Goal: Task Accomplishment & Management: Use online tool/utility

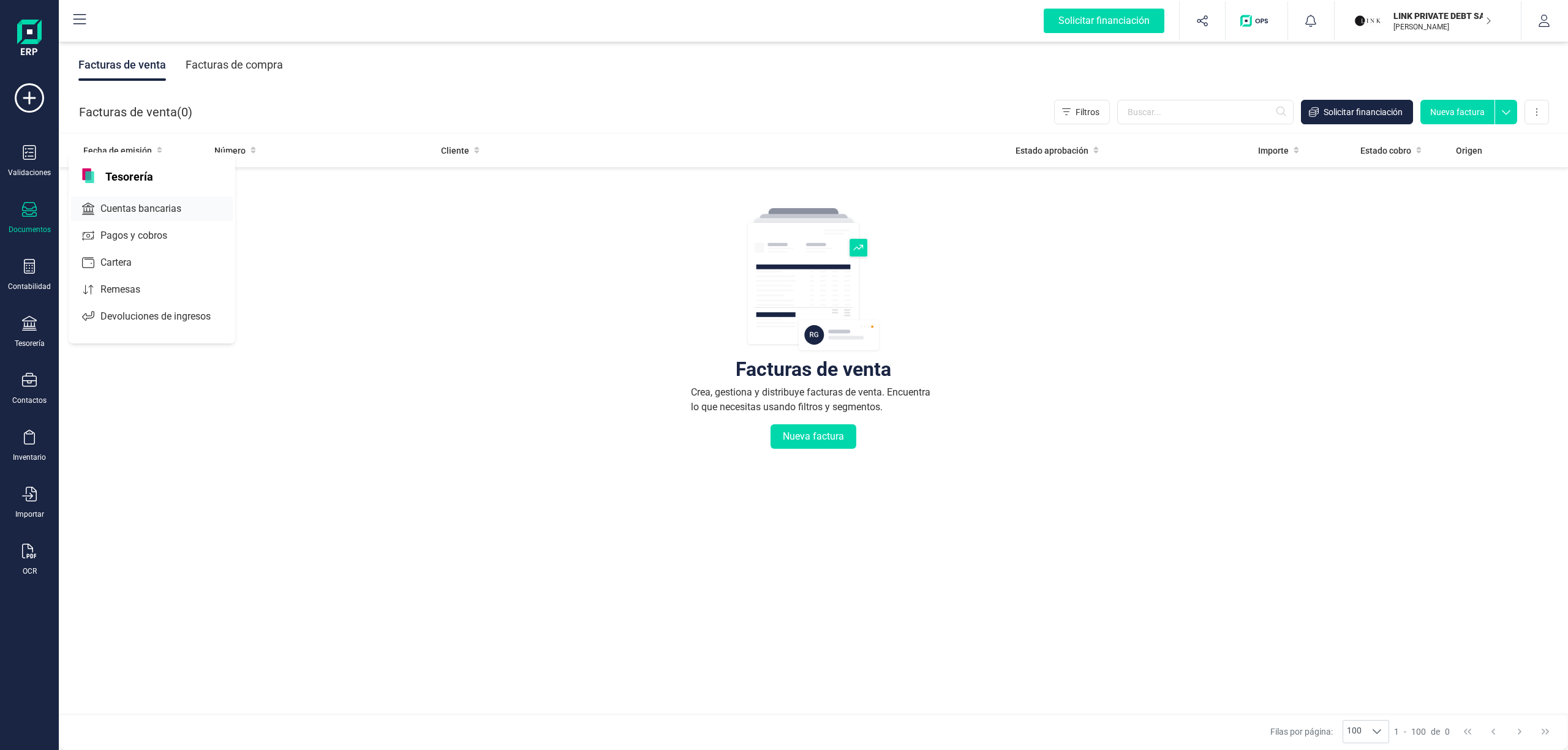
click at [148, 209] on span "Cuentas bancarias" at bounding box center [149, 209] width 108 height 15
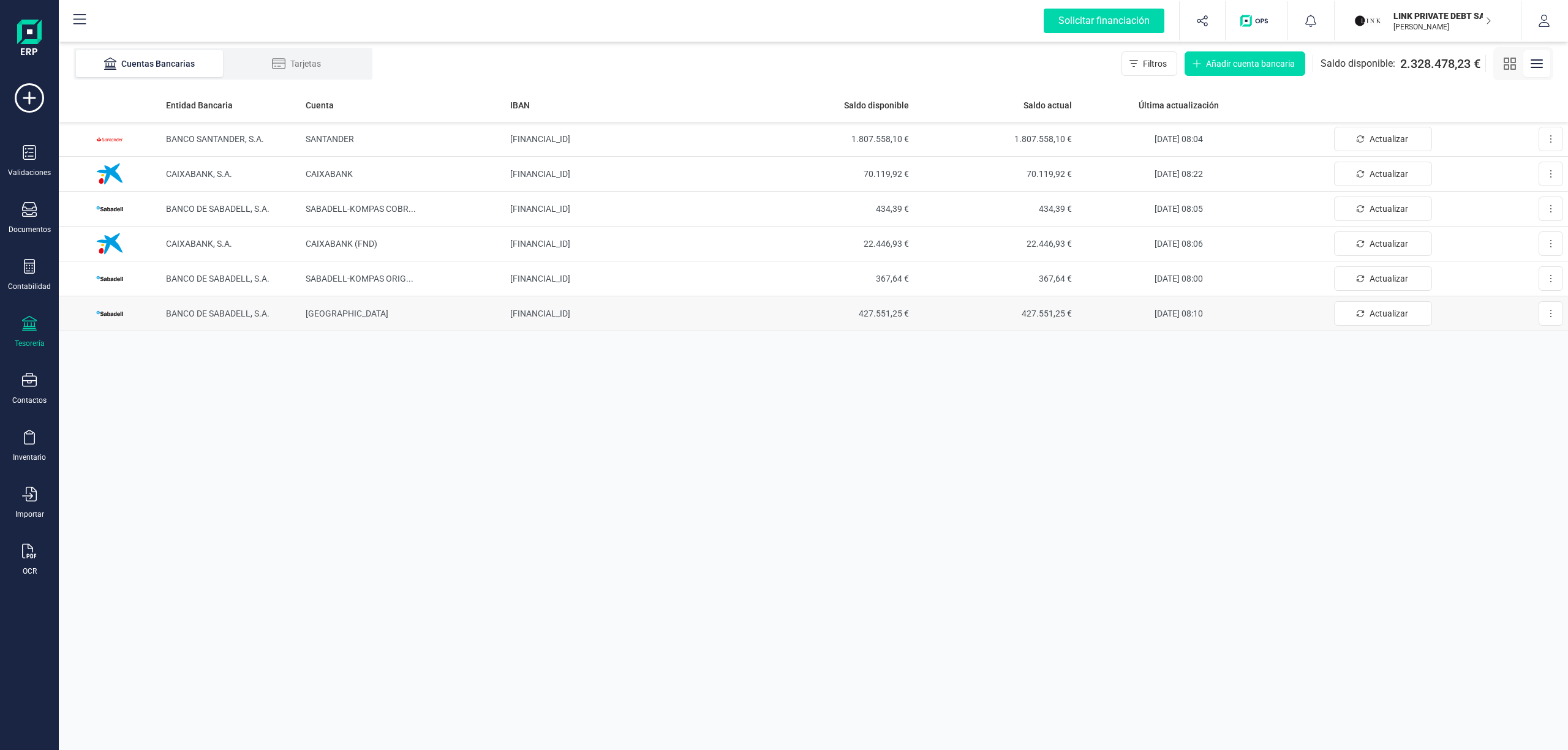
click at [562, 309] on td "[FINANCIAL_ID]" at bounding box center [628, 314] width 245 height 35
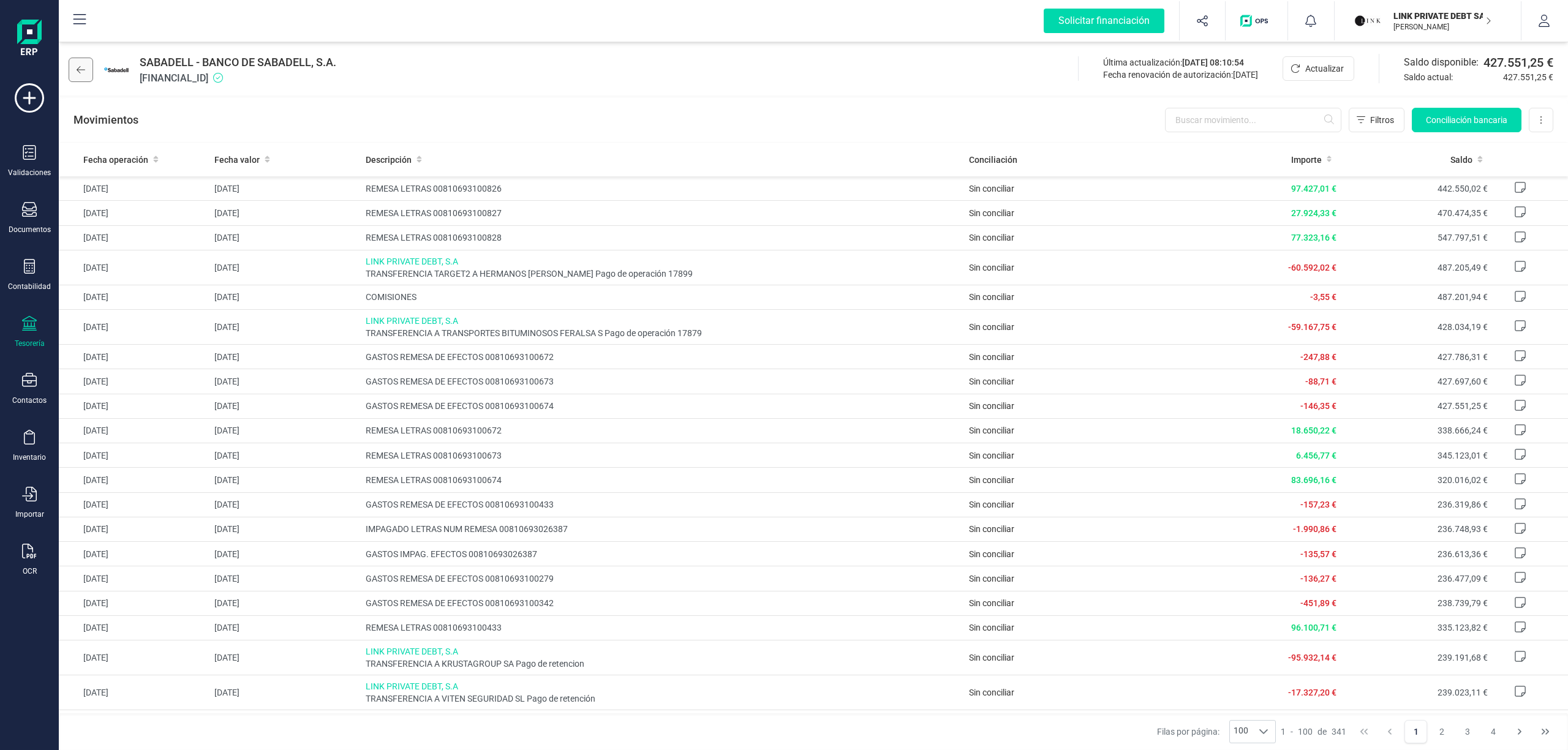
click at [85, 72] on icon at bounding box center [81, 70] width 8 height 10
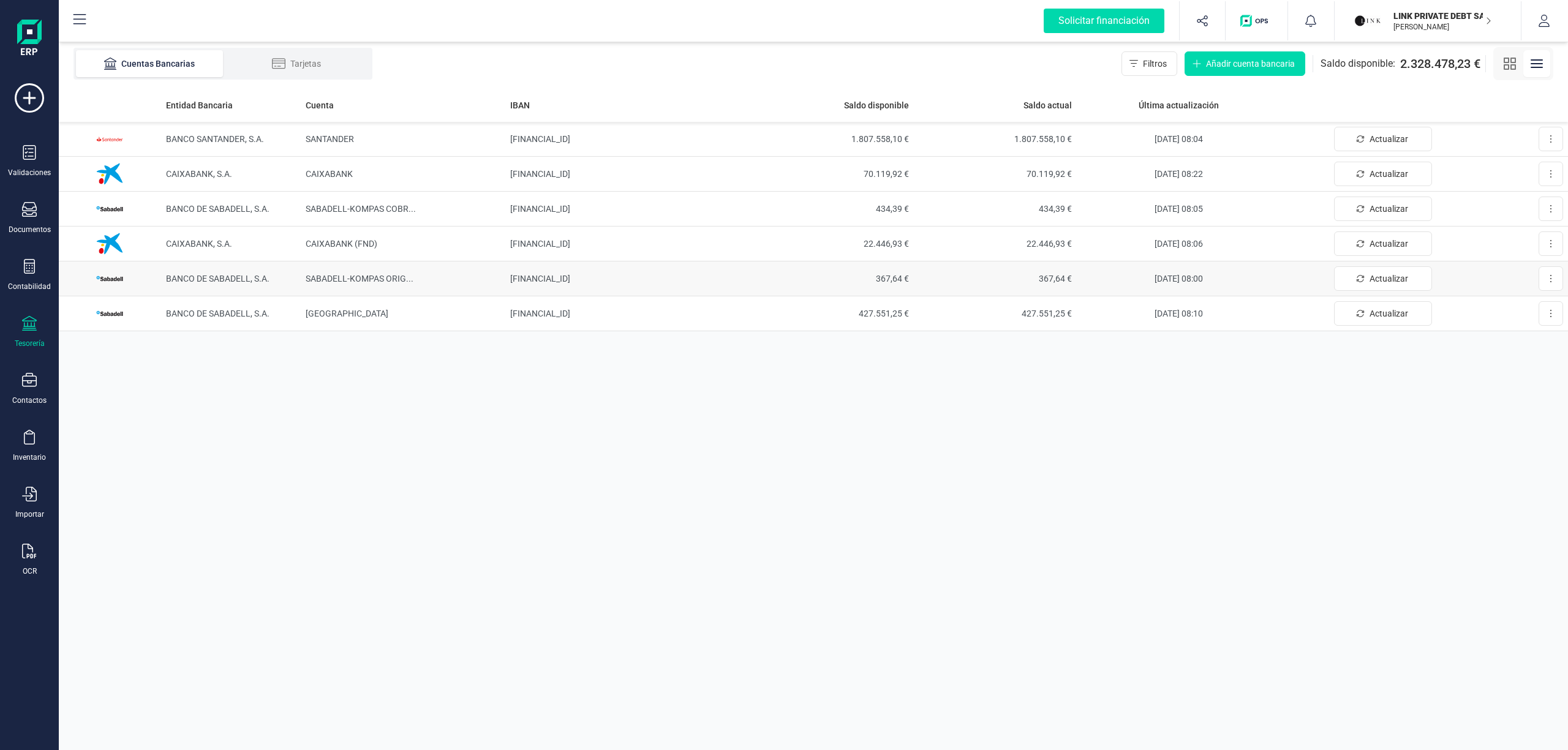
click at [402, 277] on span "SABADELL-KOMPAS ORIG ..." at bounding box center [359, 278] width 108 height 10
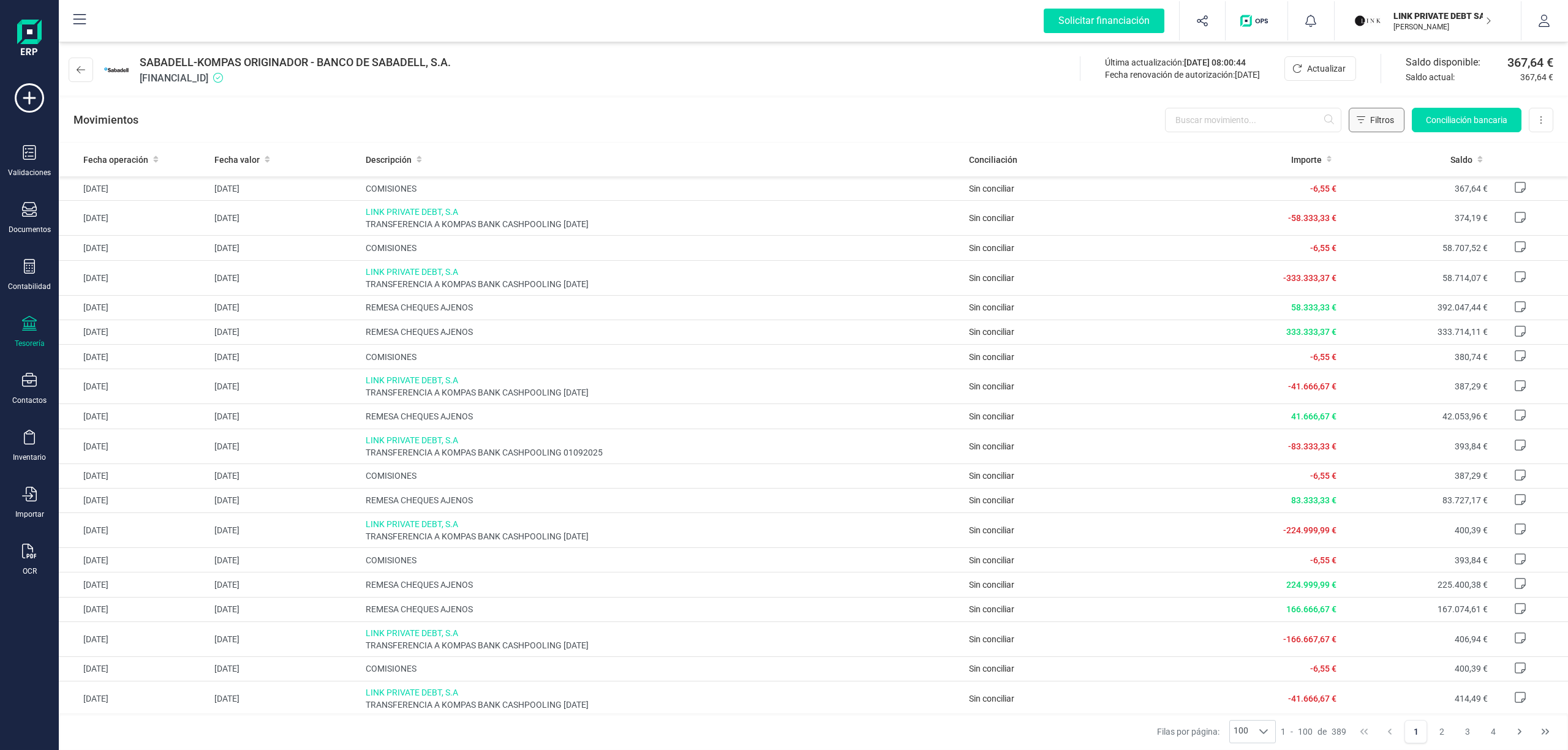
click at [1380, 125] on span "Filtros" at bounding box center [1382, 120] width 24 height 12
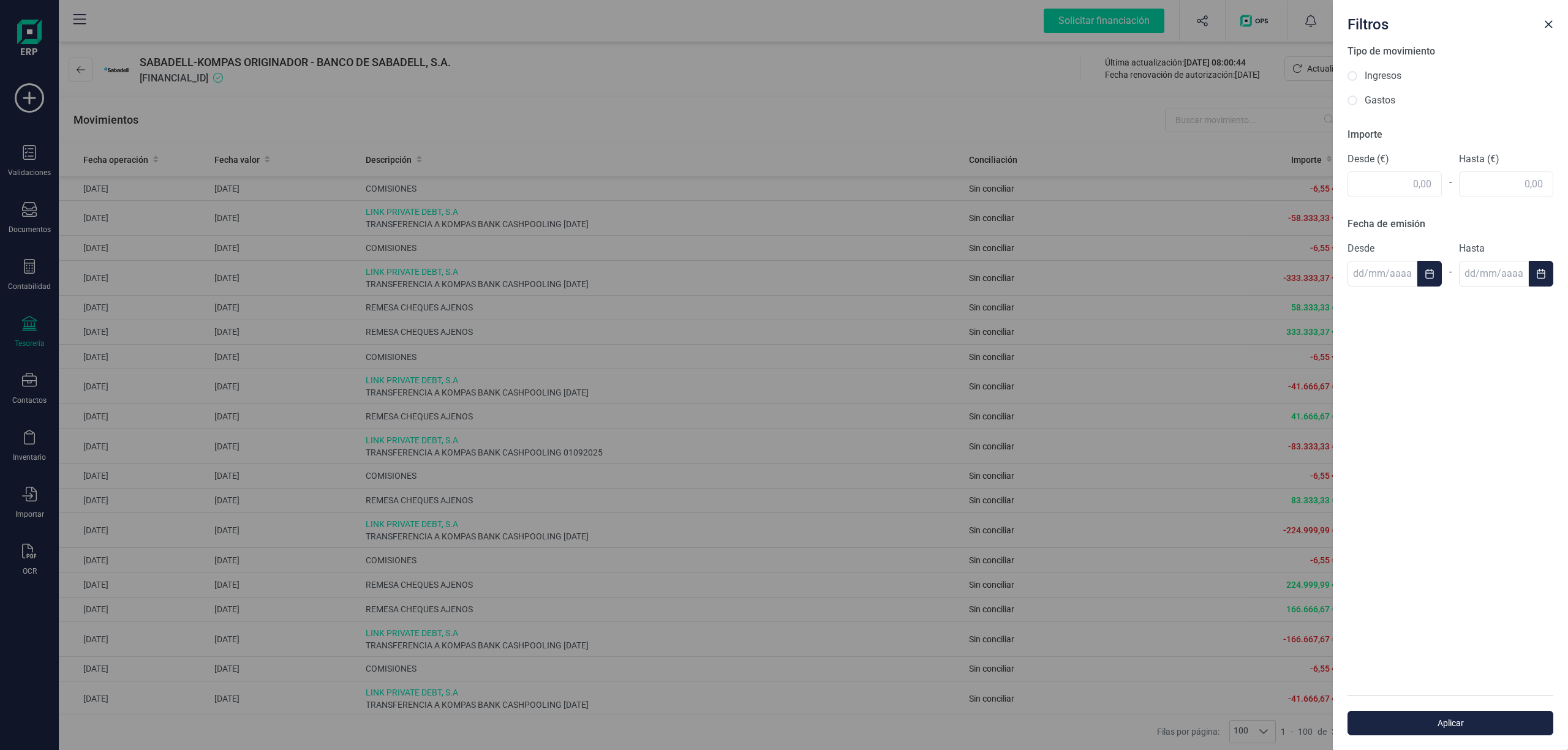
click at [1380, 73] on label "Ingresos" at bounding box center [1383, 75] width 37 height 15
click at [1358, 73] on input "Ingresos" at bounding box center [1353, 76] width 10 height 10
radio input "true"
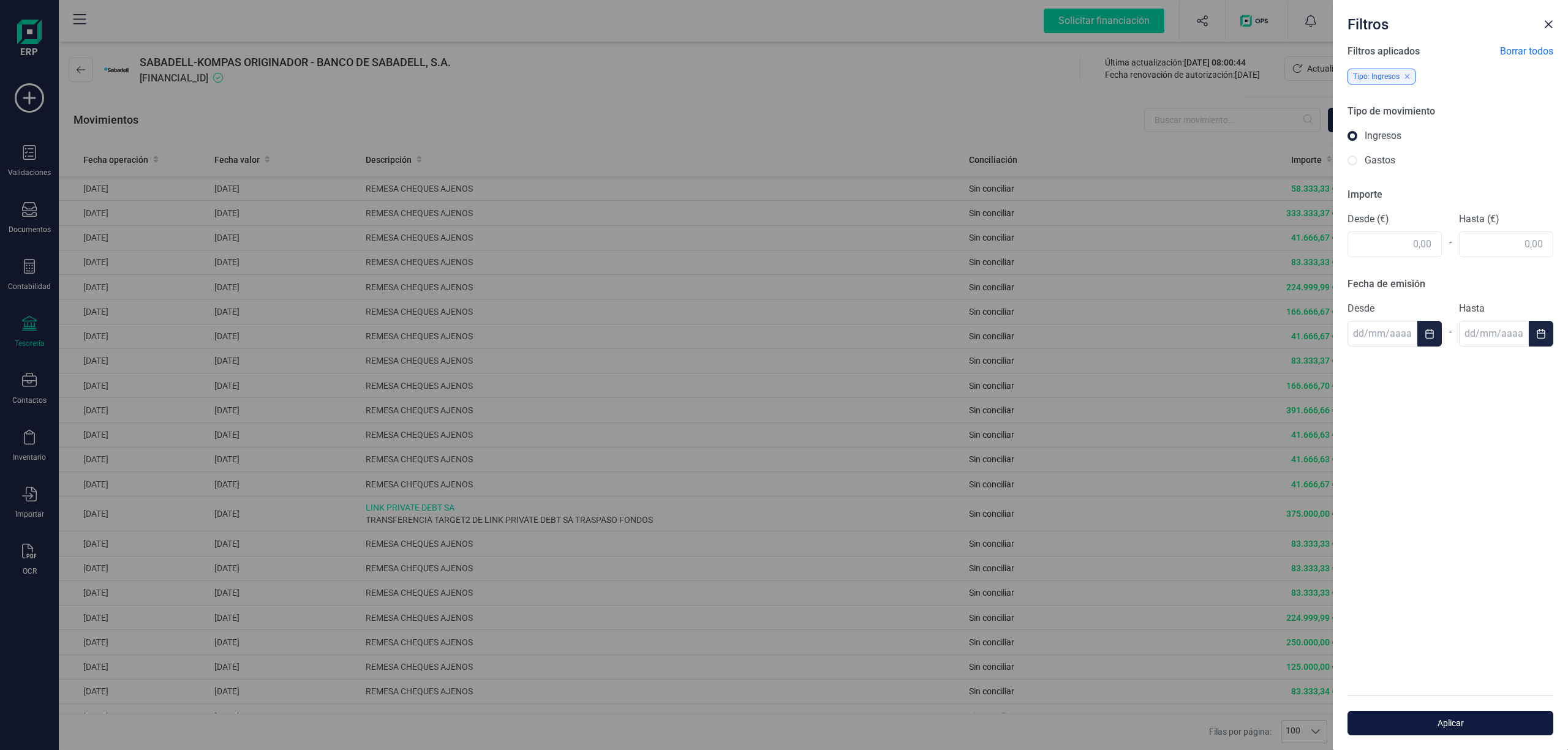
click at [1453, 719] on span "Aplicar" at bounding box center [1451, 723] width 178 height 12
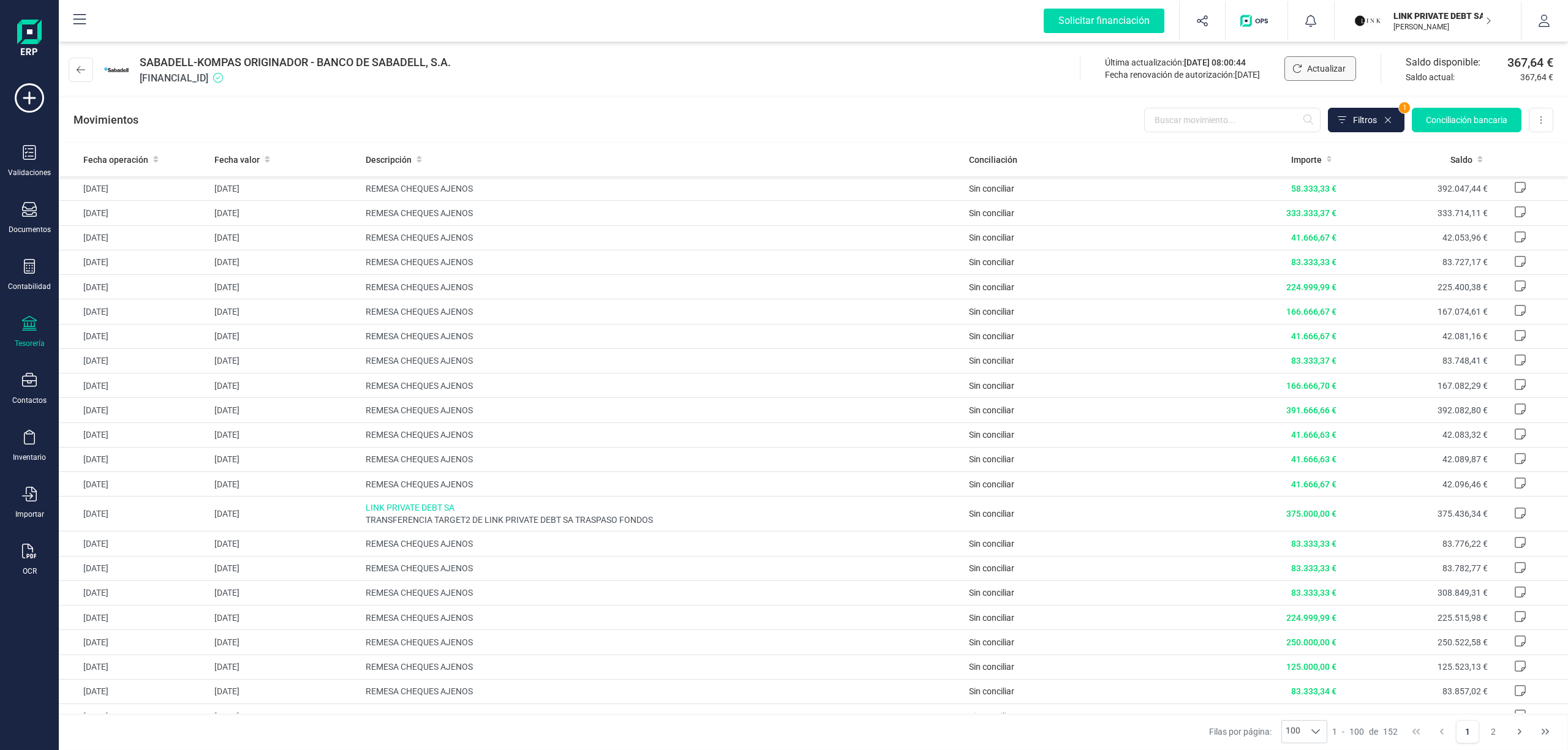
click at [1309, 71] on span "Actualizar" at bounding box center [1326, 68] width 39 height 12
click at [73, 68] on button at bounding box center [80, 70] width 25 height 25
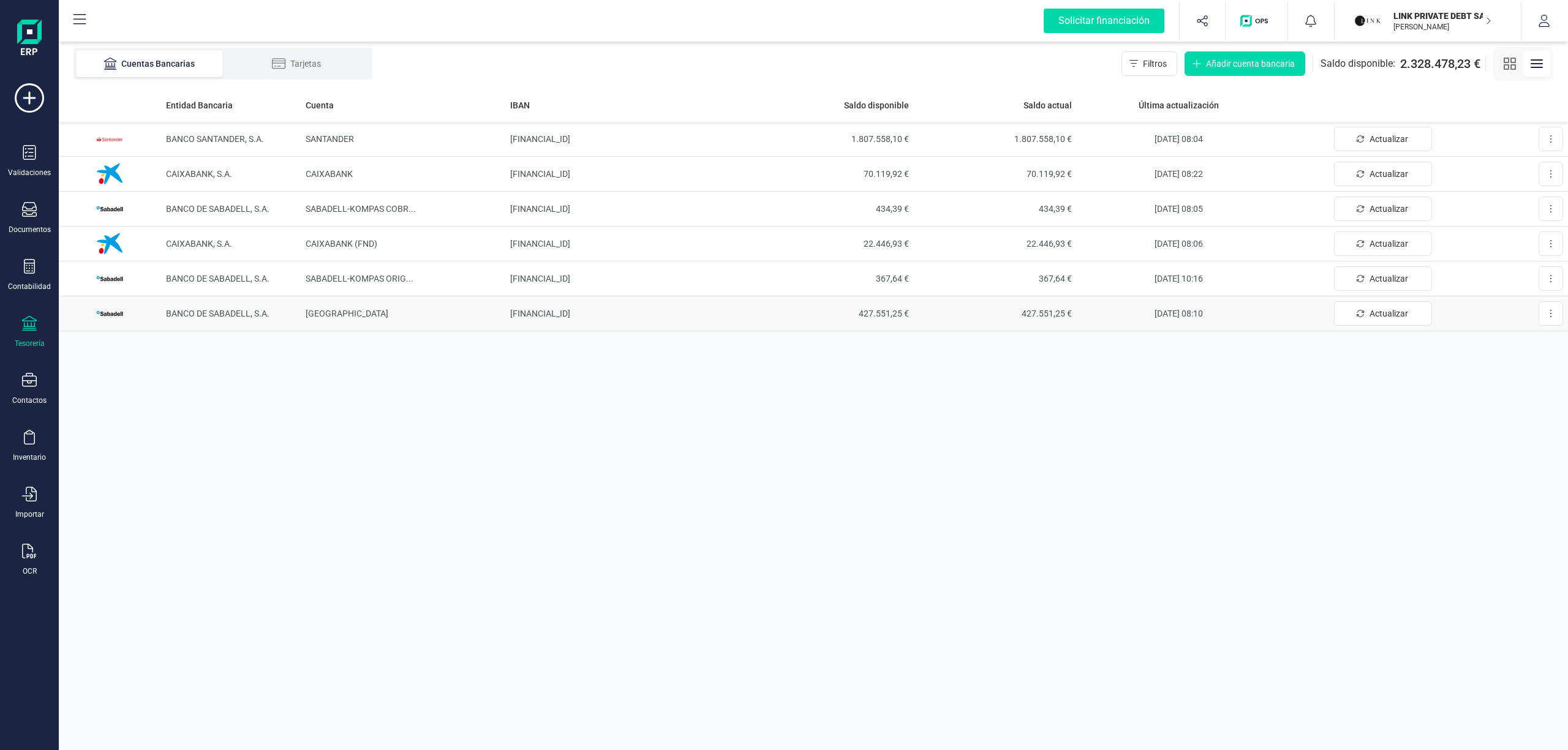
click at [544, 319] on td "[FINANCIAL_ID]" at bounding box center [628, 314] width 245 height 35
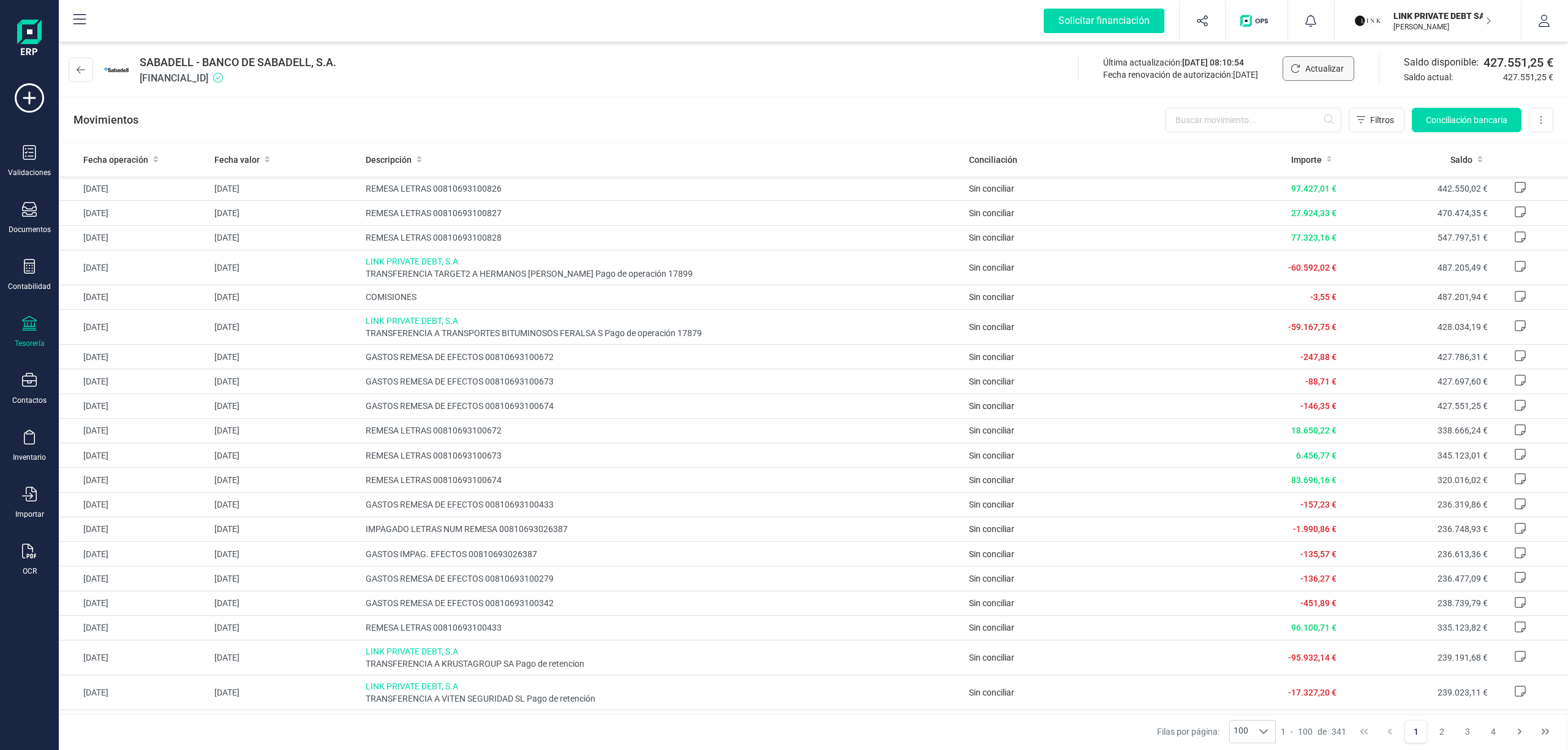
click at [1314, 69] on span "Actualizar" at bounding box center [1325, 68] width 39 height 12
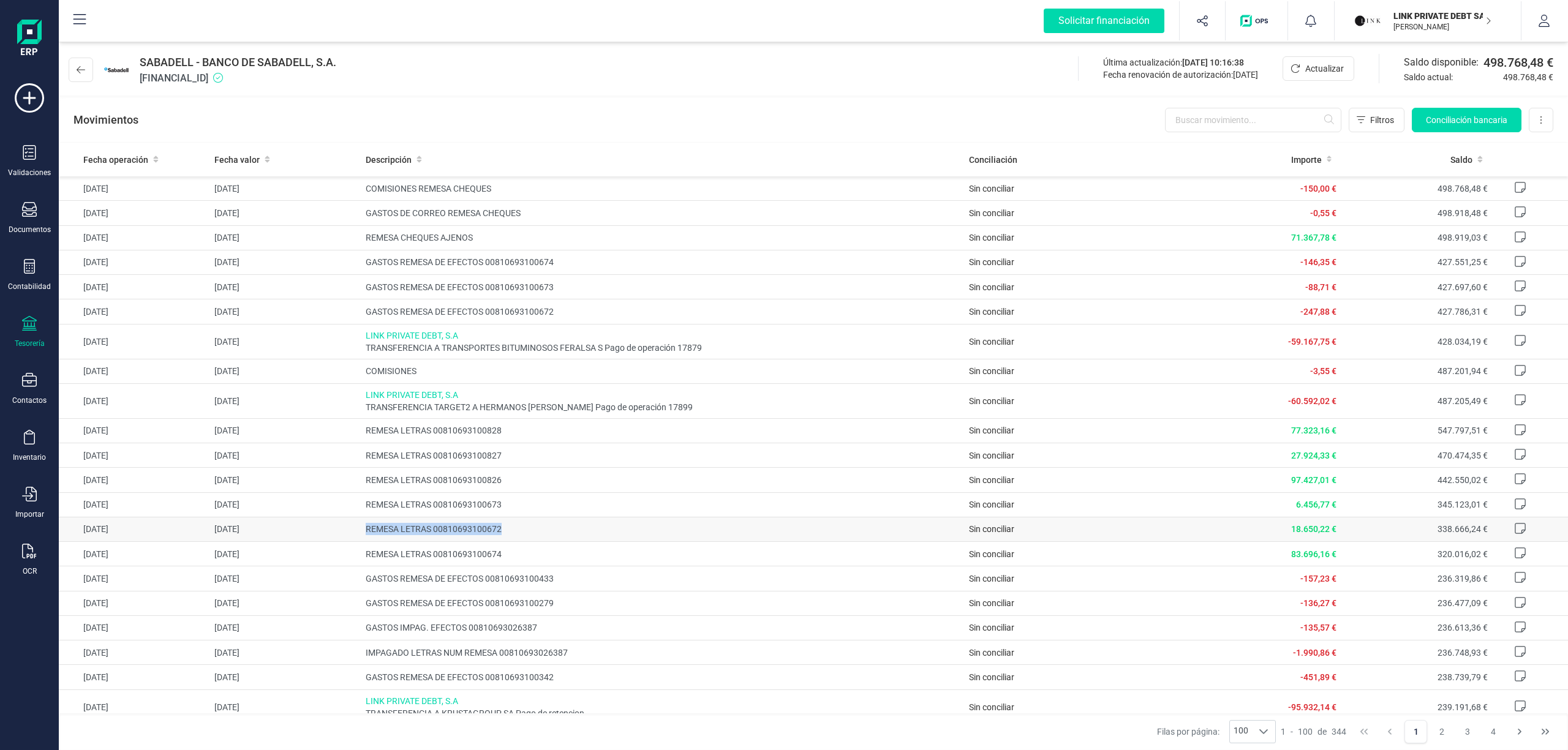
drag, startPoint x: 474, startPoint y: 534, endPoint x: 360, endPoint y: 529, distance: 114.1
click at [361, 529] on td "REMESA LETRAS 00810693100672" at bounding box center [663, 529] width 604 height 25
copy span "REMESA LETRAS 00810693100672"
drag, startPoint x: 569, startPoint y: 314, endPoint x: 365, endPoint y: 312, distance: 204.0
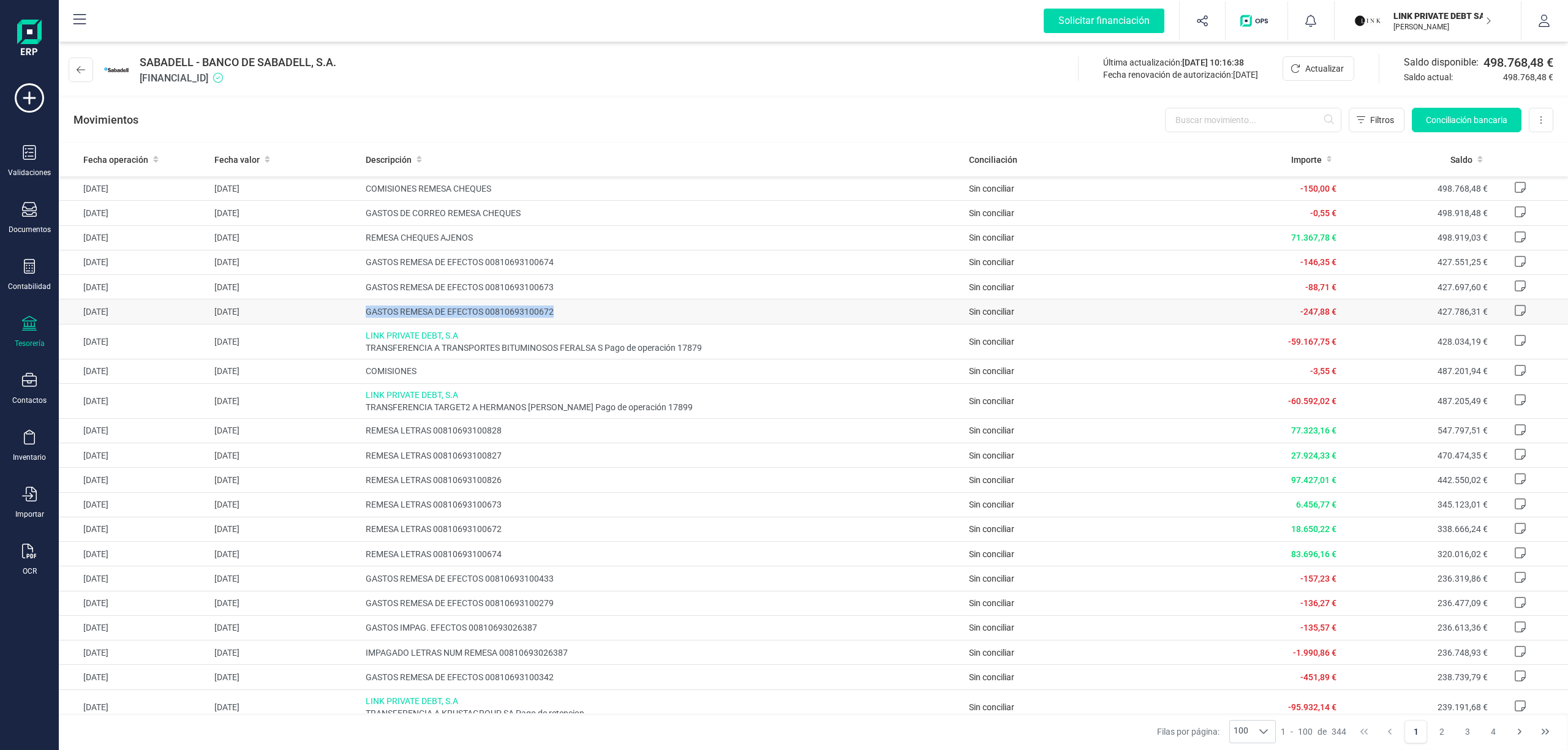
click at [365, 312] on span "GASTOS REMESA DE EFECTOS 00810693100672" at bounding box center [662, 311] width 594 height 12
copy span "GASTOS REMESA DE EFECTOS 00810693100672"
